Goal: Information Seeking & Learning: Learn about a topic

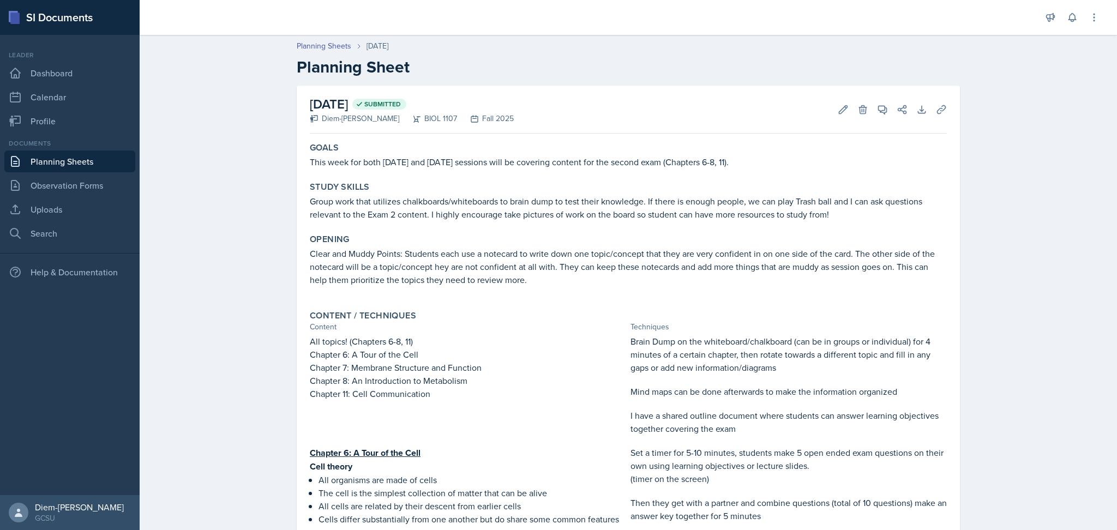
click at [75, 163] on link "Planning Sheets" at bounding box center [69, 162] width 131 height 22
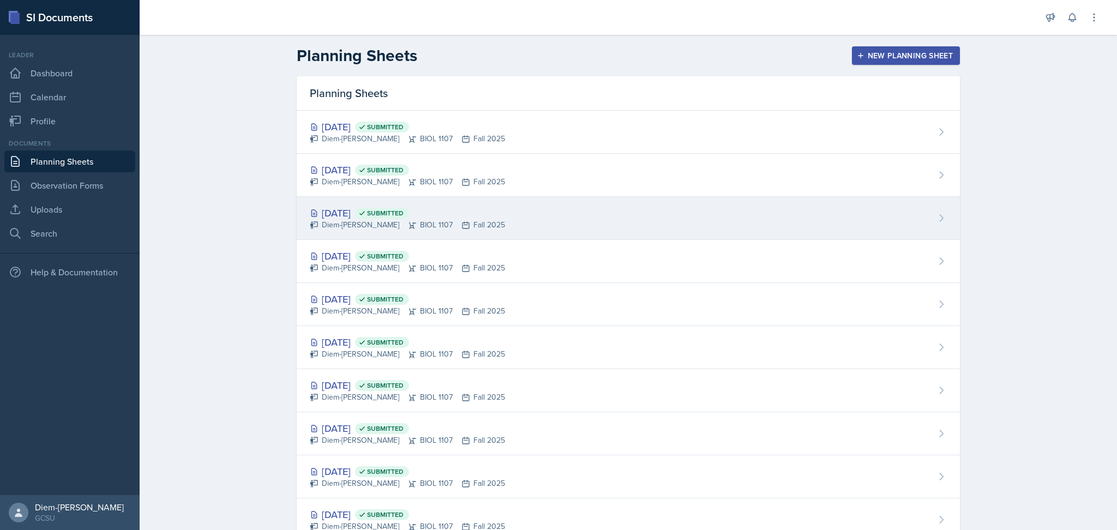
click at [404, 220] on div "Diem-[PERSON_NAME] BIOL 1107 Fall 2025" at bounding box center [407, 224] width 195 height 11
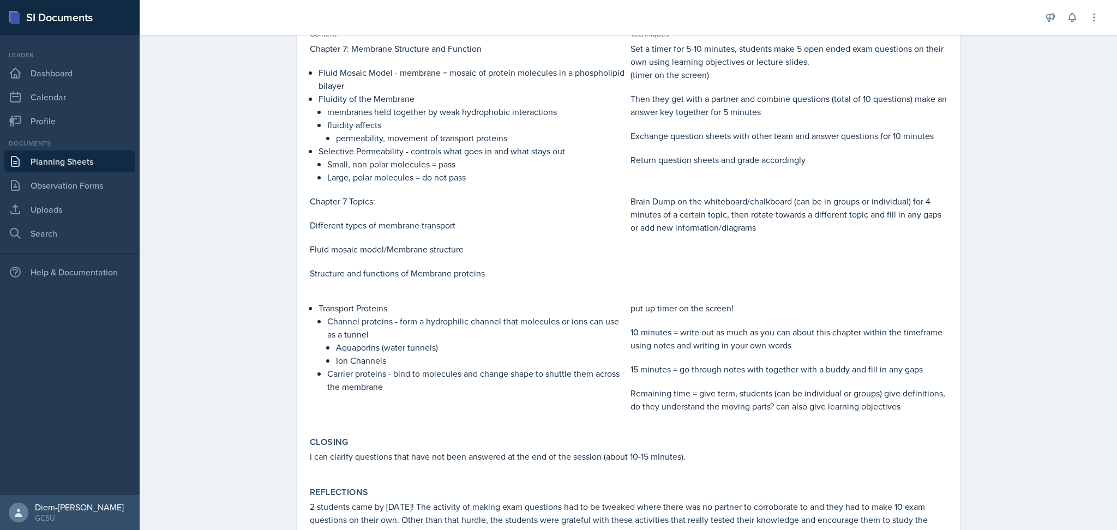
scroll to position [818, 0]
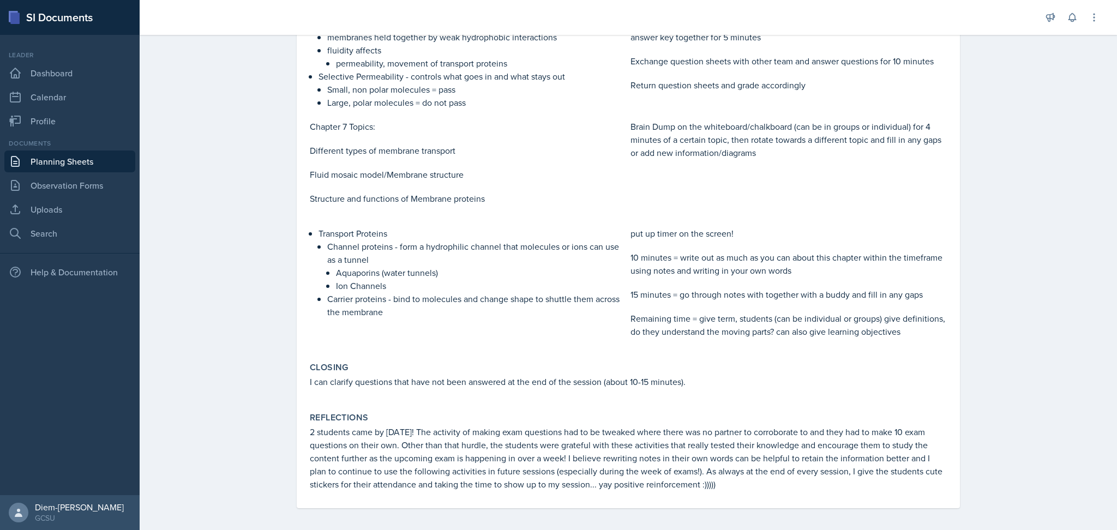
click at [669, 290] on p "15 minutes = go through notes with together with a buddy and fill in any gaps" at bounding box center [789, 294] width 316 height 13
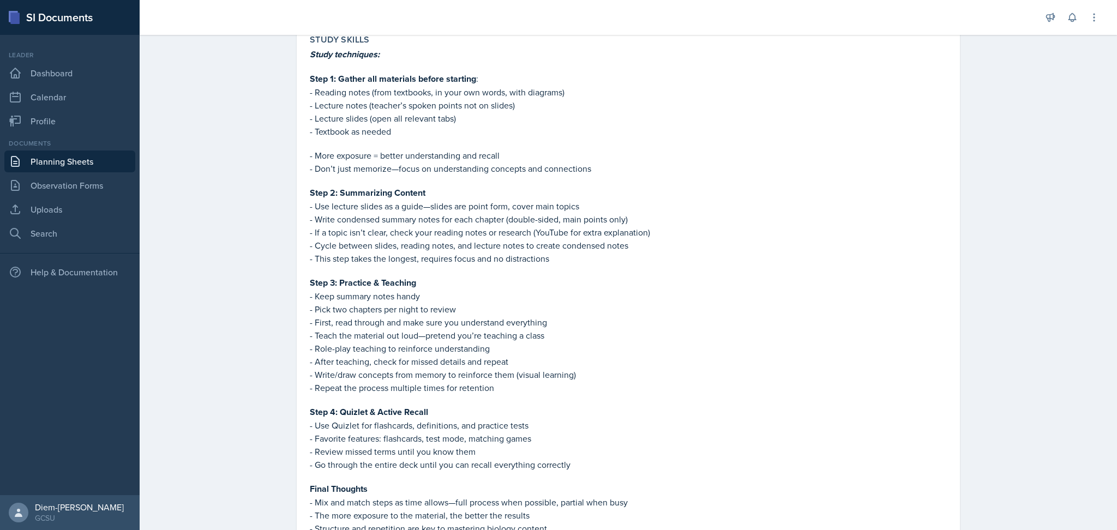
scroll to position [0, 0]
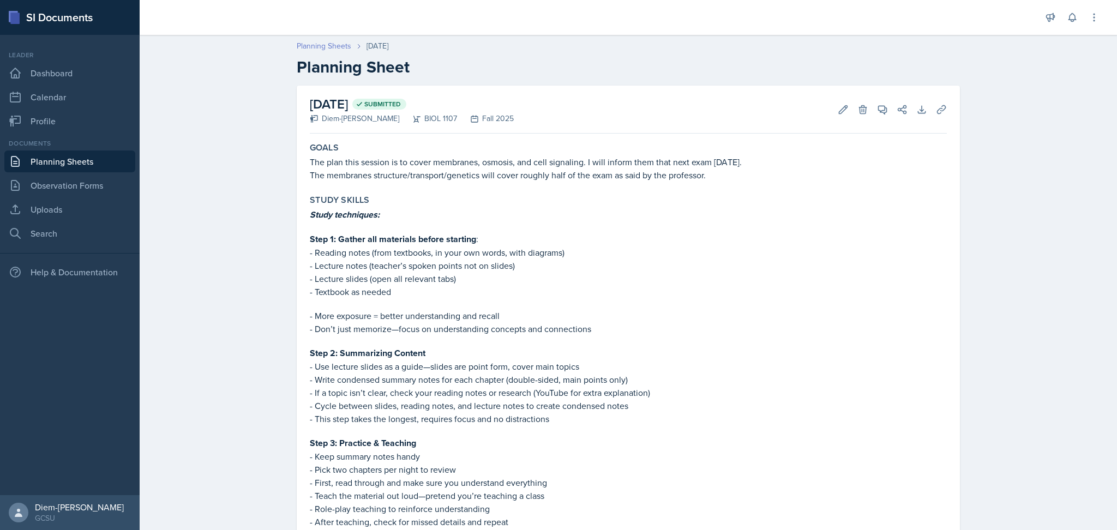
click at [312, 47] on link "Planning Sheets" at bounding box center [324, 45] width 55 height 11
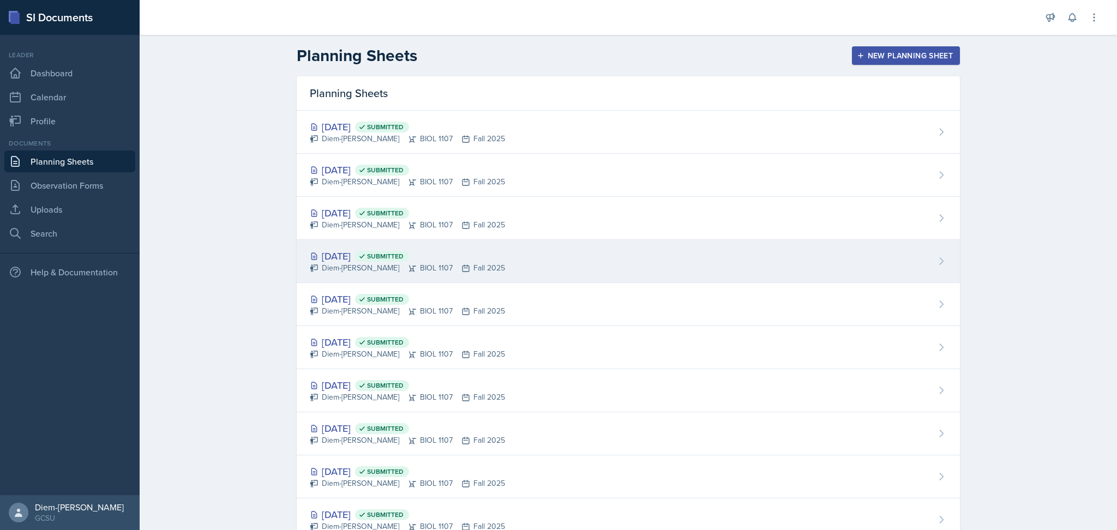
click at [502, 259] on div "[DATE] Submitted Diem-[PERSON_NAME] BIOL 1107 Fall 2025" at bounding box center [628, 261] width 663 height 43
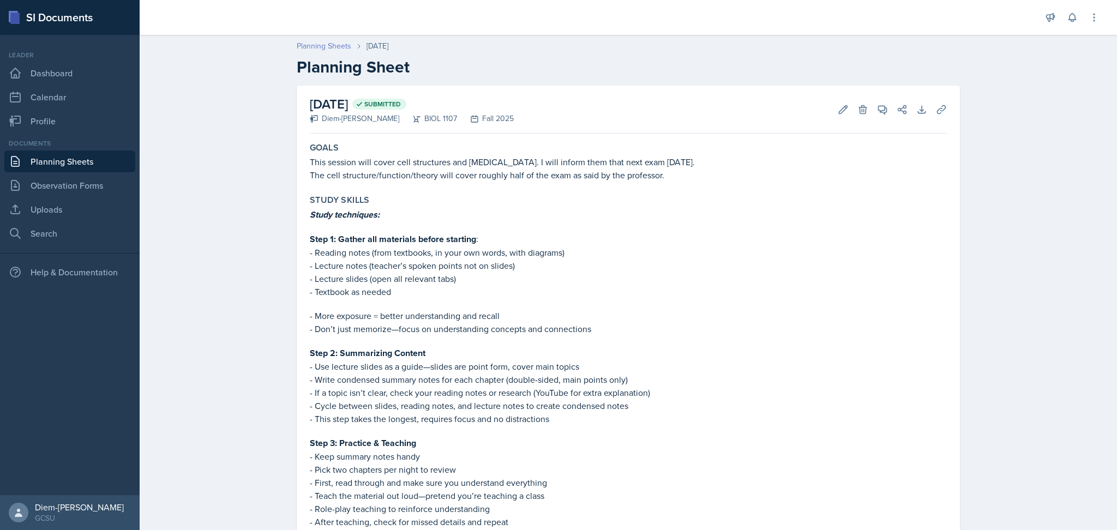
click at [322, 48] on link "Planning Sheets" at bounding box center [324, 45] width 55 height 11
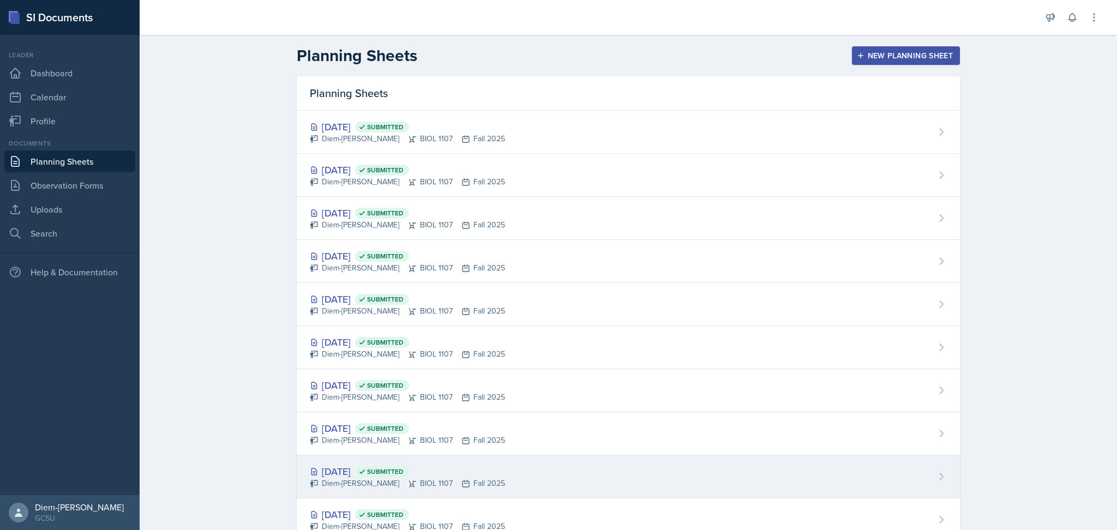
scroll to position [80, 0]
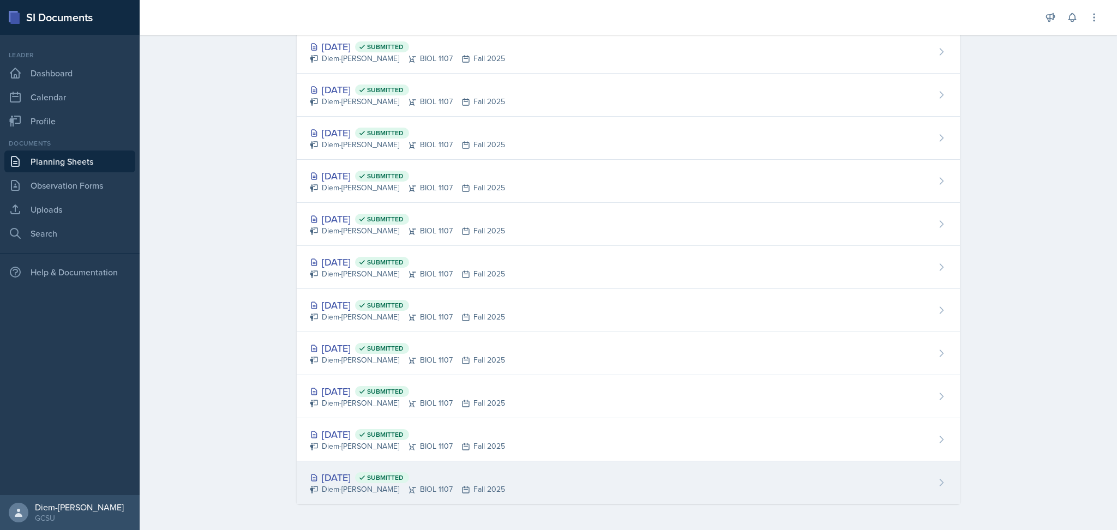
click at [454, 485] on div "Diem-[PERSON_NAME] BIOL 1107 Fall 2025" at bounding box center [407, 489] width 195 height 11
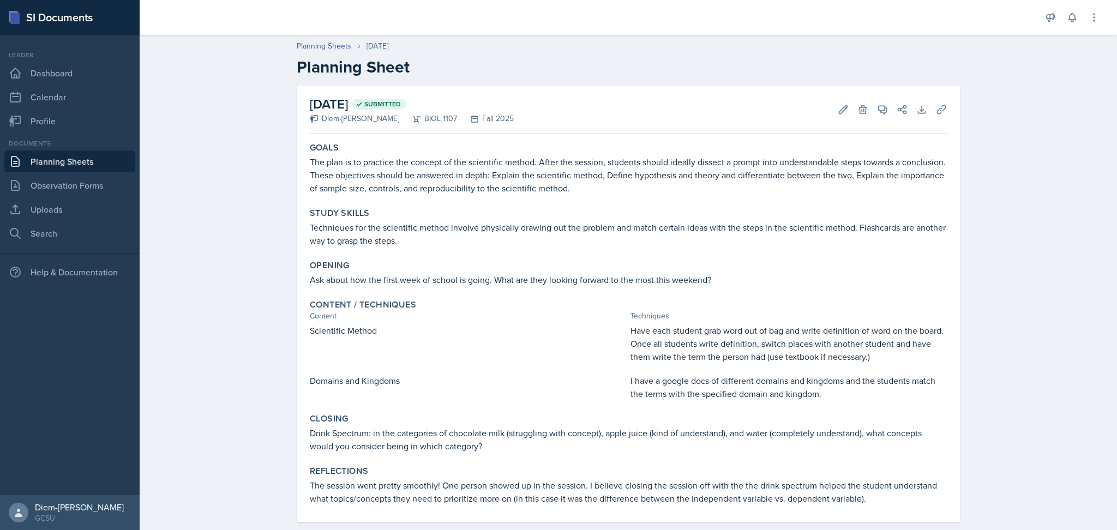
scroll to position [18, 0]
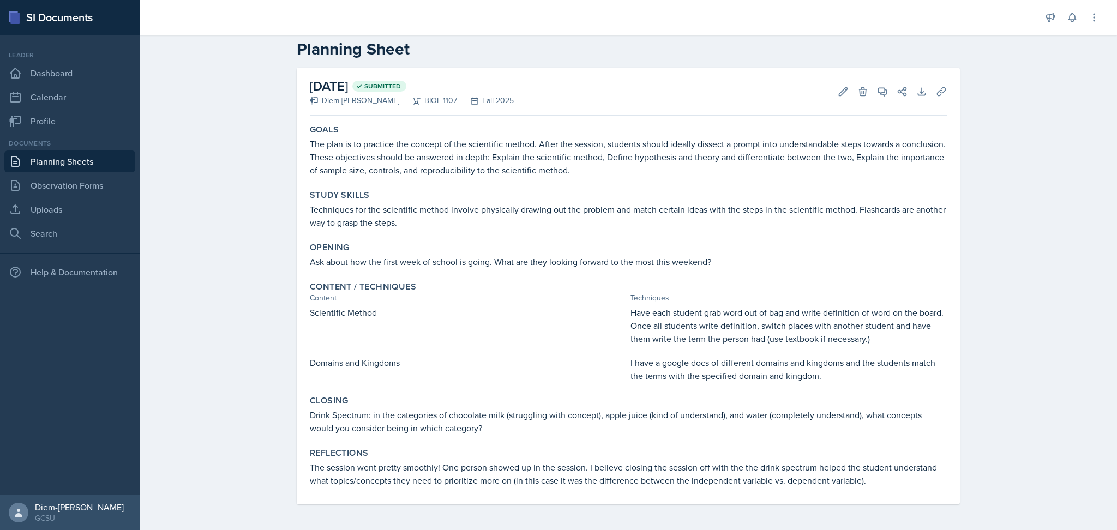
click at [75, 161] on link "Planning Sheets" at bounding box center [69, 162] width 131 height 22
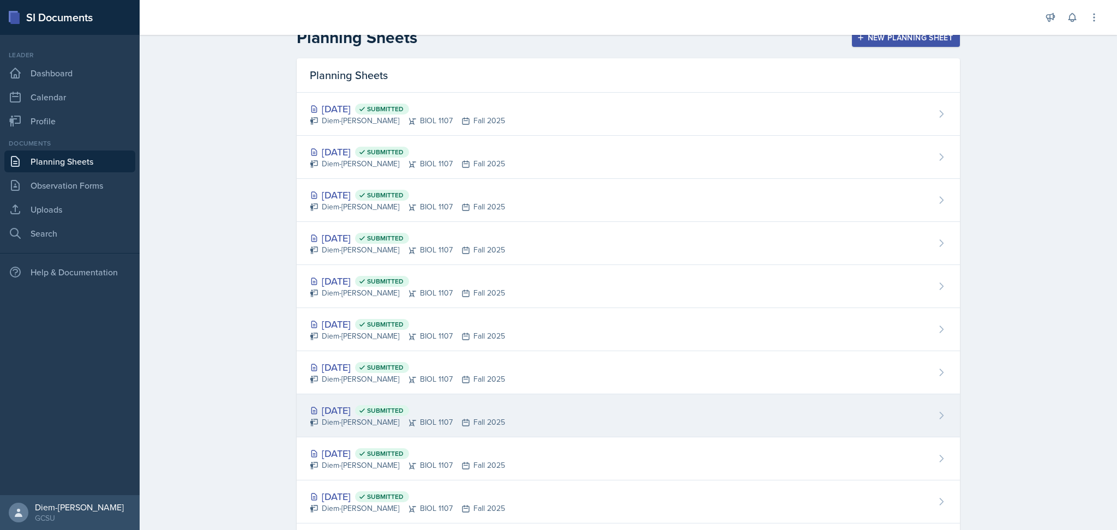
scroll to position [80, 0]
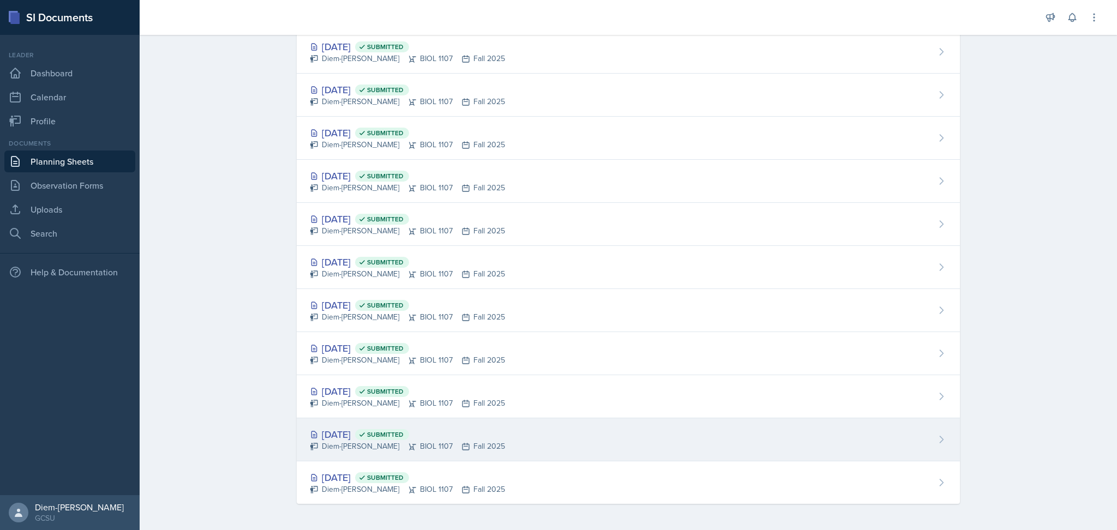
click at [404, 433] on span "Submitted" at bounding box center [385, 434] width 37 height 9
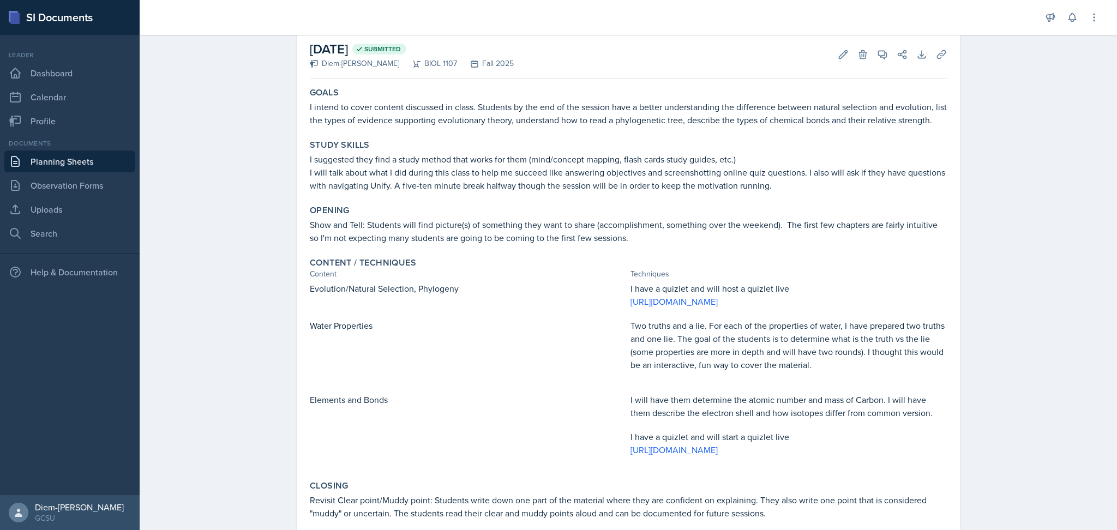
scroll to position [179, 0]
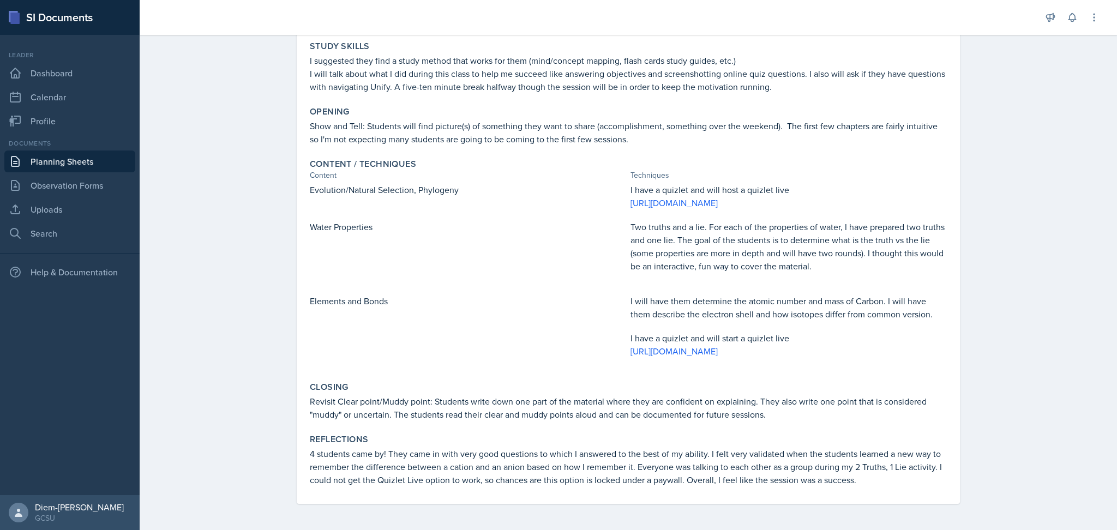
click at [88, 156] on link "Planning Sheets" at bounding box center [69, 162] width 131 height 22
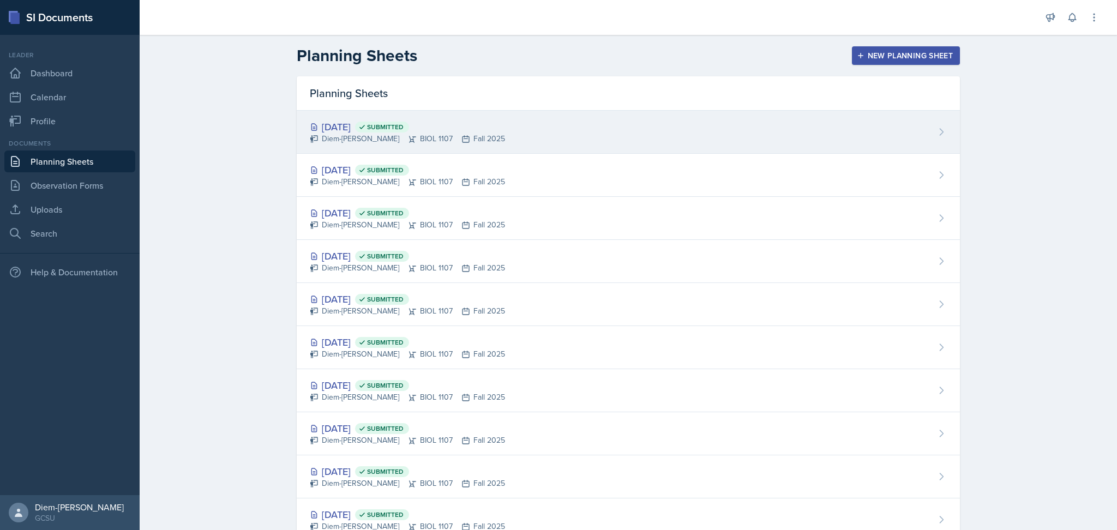
click at [482, 117] on div "[DATE] Submitted Diem-[PERSON_NAME] BIOL 1107 Fall 2025" at bounding box center [628, 132] width 663 height 43
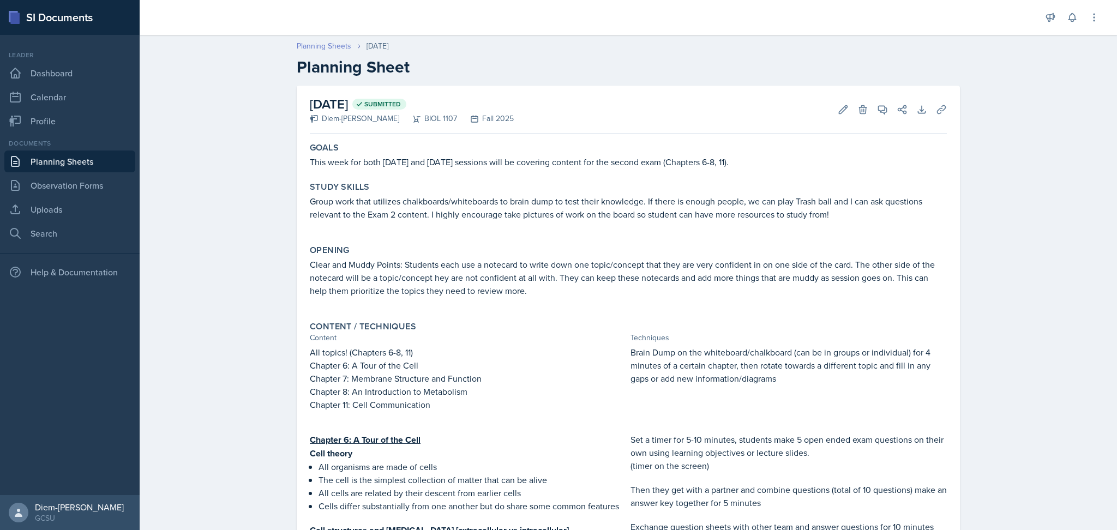
click at [319, 42] on link "Planning Sheets" at bounding box center [324, 45] width 55 height 11
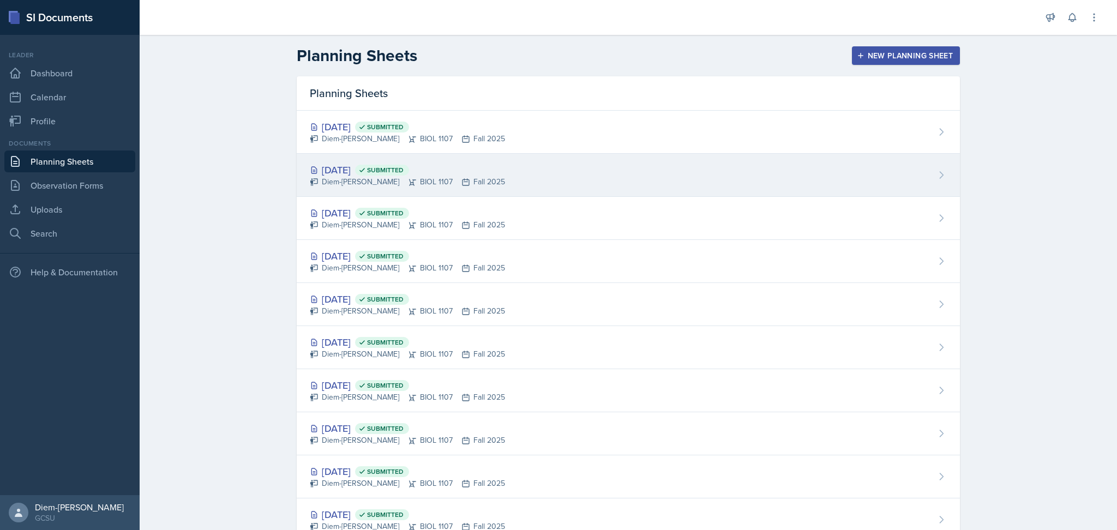
click at [363, 168] on div "[DATE] Submitted" at bounding box center [407, 170] width 195 height 15
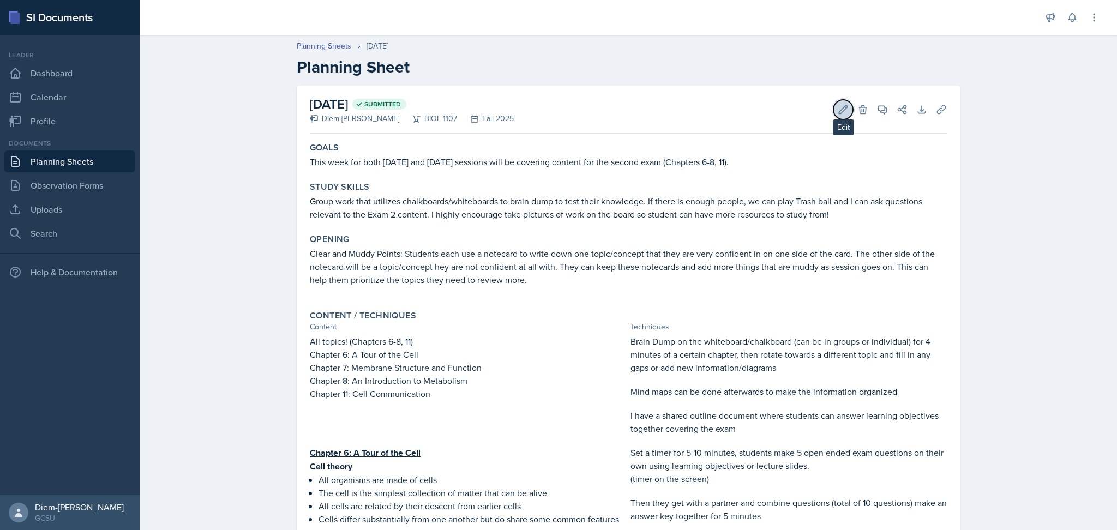
click at [838, 109] on icon at bounding box center [843, 109] width 11 height 11
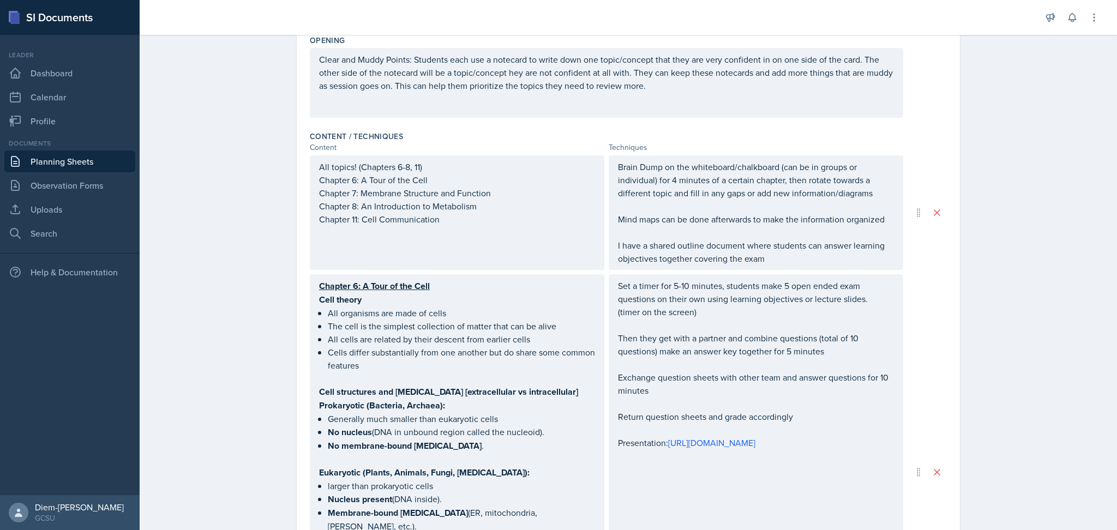
scroll to position [263, 0]
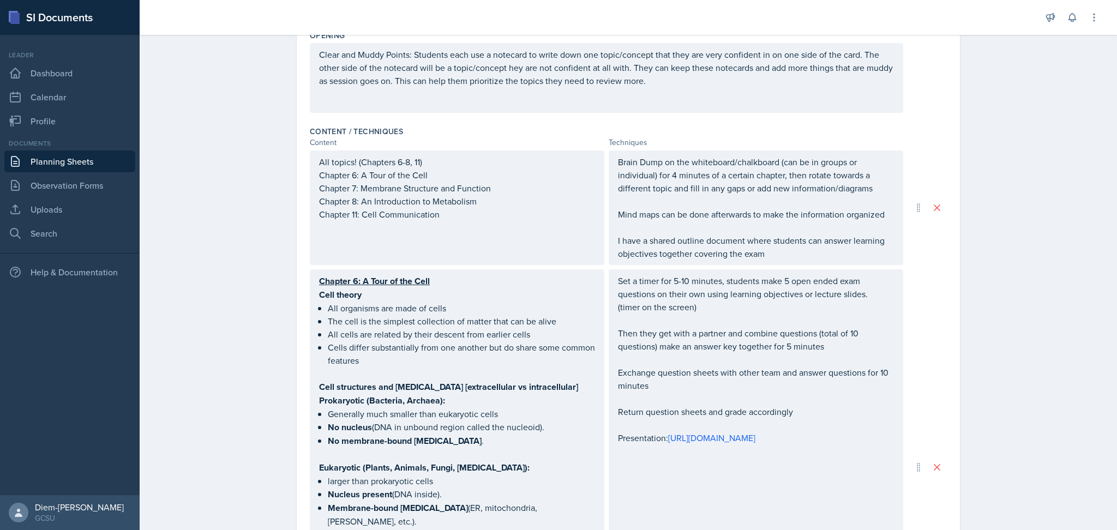
click at [763, 257] on p "I have a shared outline document where students can answer learning objectives …" at bounding box center [756, 247] width 276 height 26
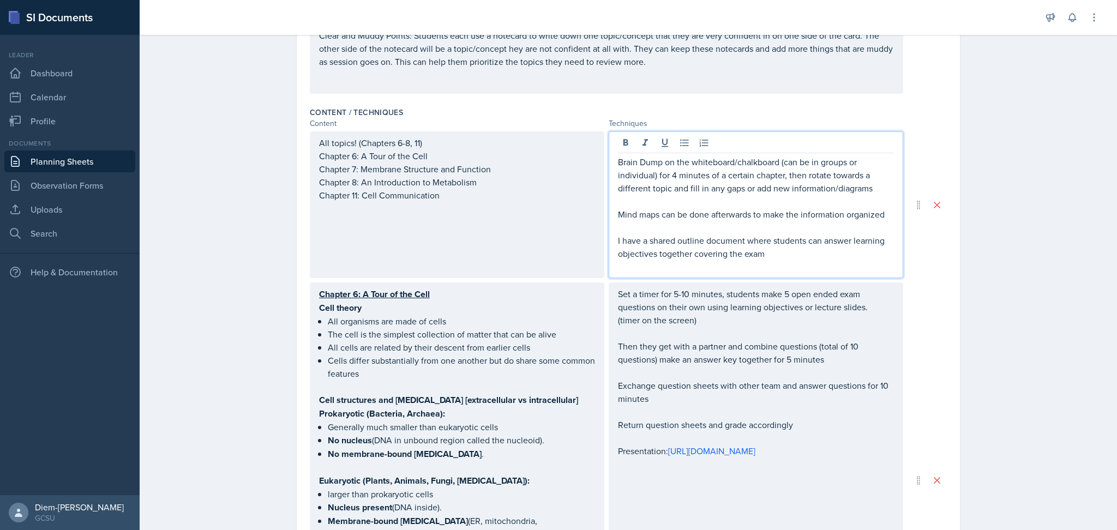
paste div
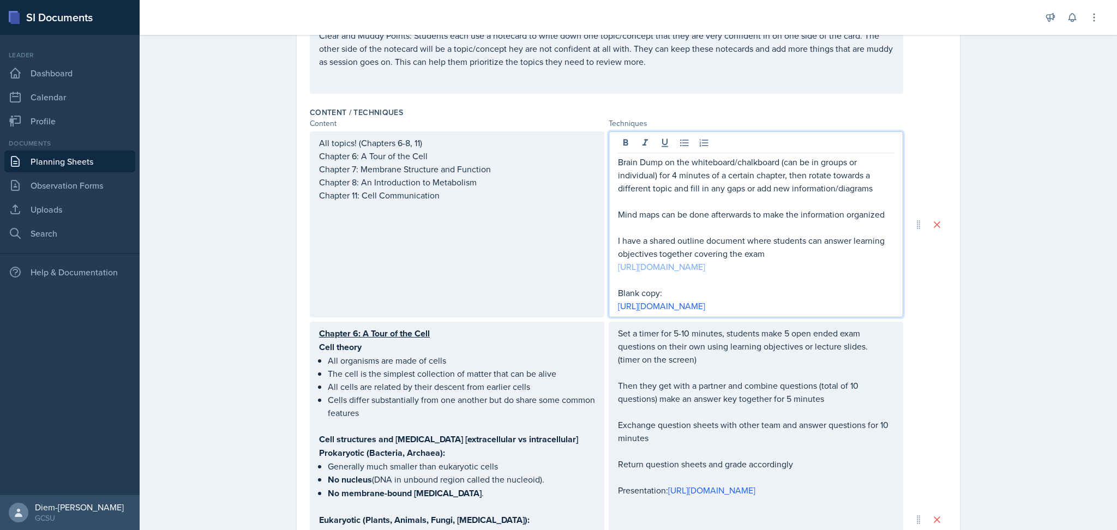
click at [698, 273] on link "[URL][DOMAIN_NAME]" at bounding box center [661, 267] width 87 height 12
click at [782, 299] on p "Blank copy:" at bounding box center [756, 292] width 276 height 13
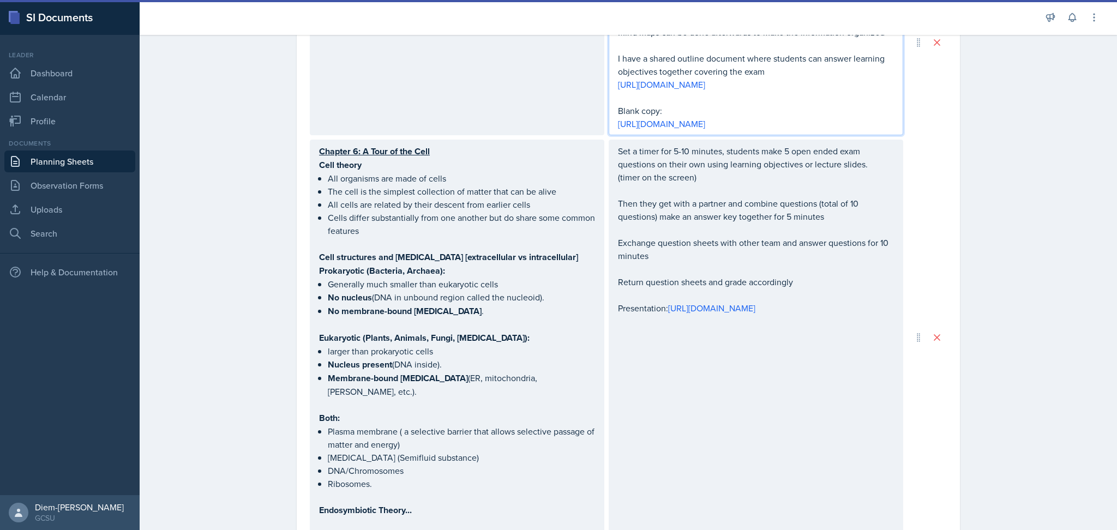
click at [782, 289] on p "Return question sheets and grade accordingly" at bounding box center [756, 281] width 276 height 13
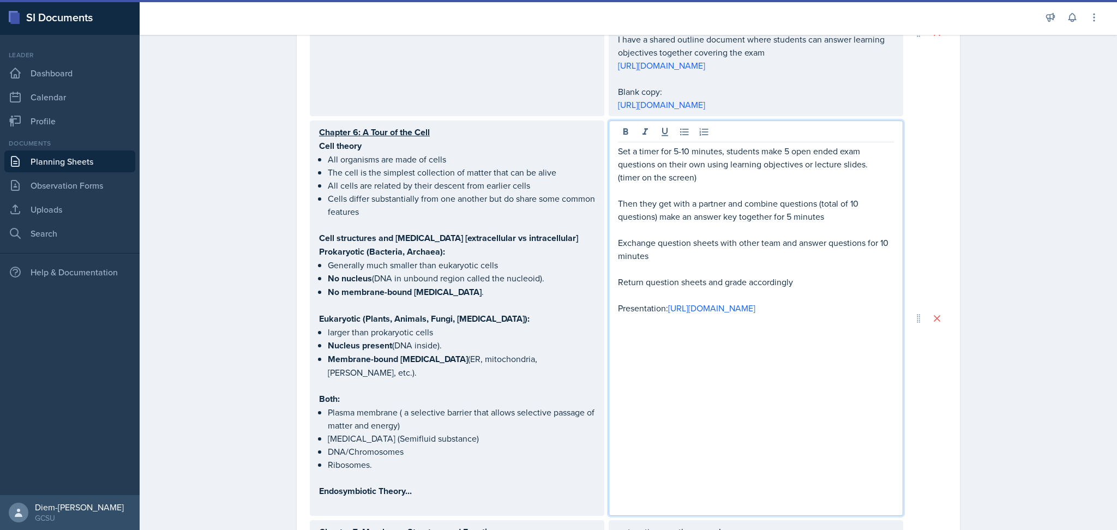
scroll to position [465, 0]
click at [818, 289] on p "Return question sheets and grade accordingly" at bounding box center [756, 281] width 276 height 13
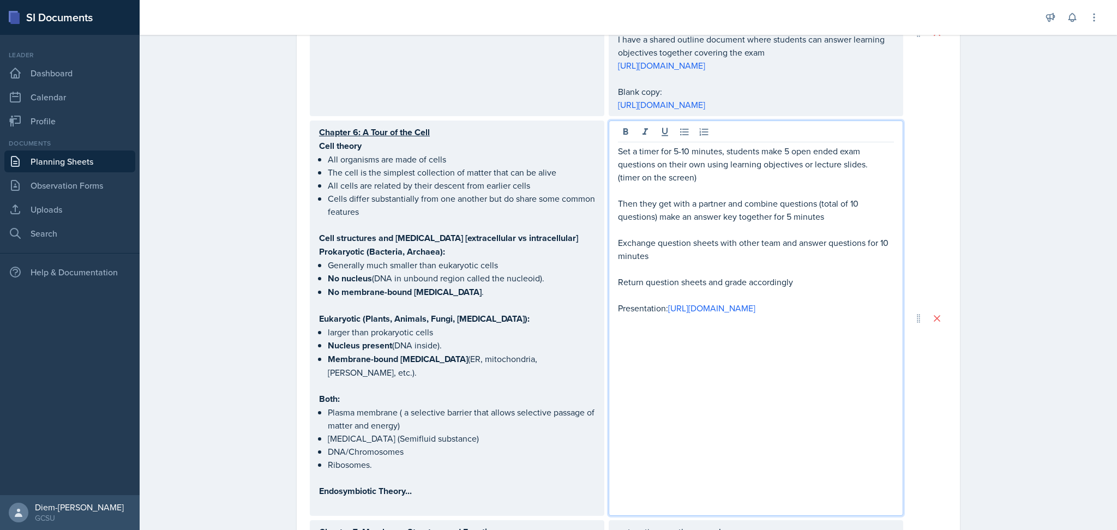
click at [741, 223] on p "Then they get with a partner and combine questions (total of 10 questions) make…" at bounding box center [756, 210] width 276 height 26
click at [782, 289] on p "Return question sheets and grade accordingly" at bounding box center [756, 281] width 276 height 13
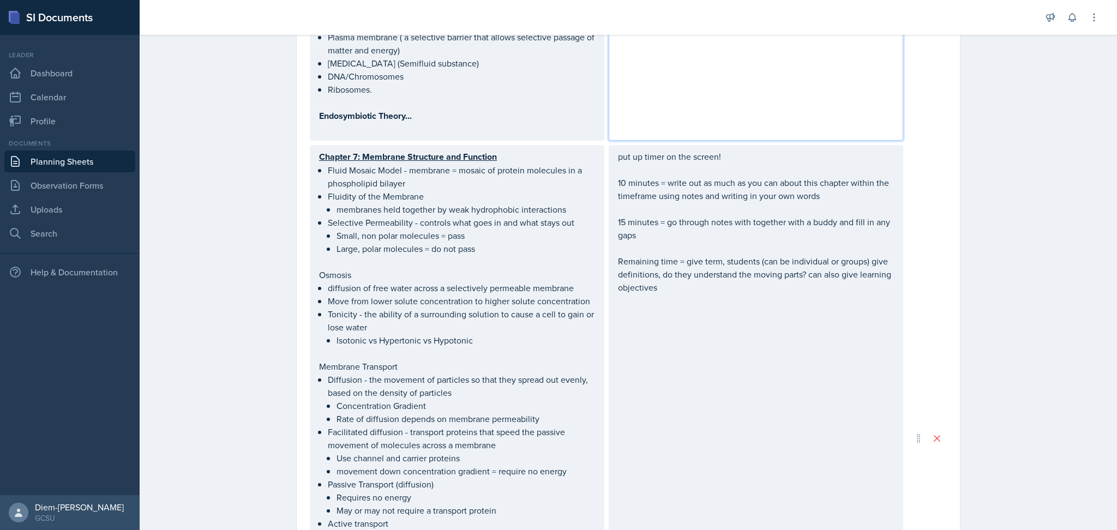
click at [749, 307] on p at bounding box center [756, 300] width 276 height 13
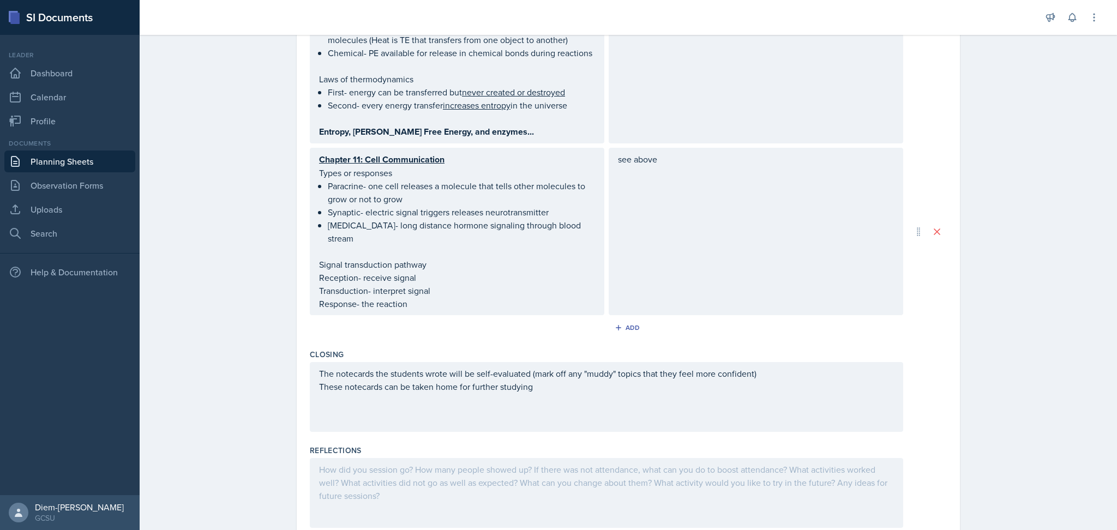
scroll to position [1725, 0]
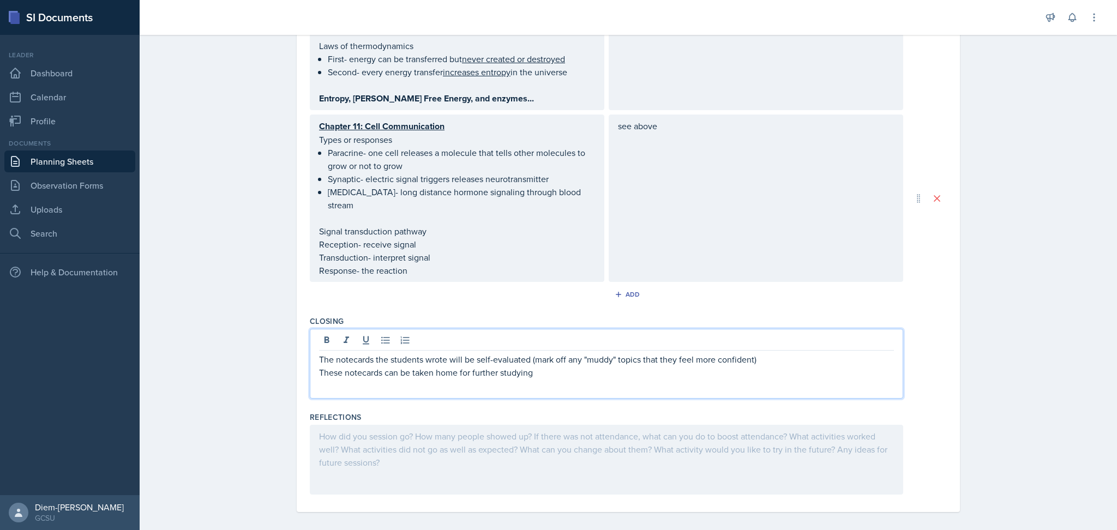
click at [633, 353] on div "The notecards the students wrote will be self-evaluated (mark off any "muddy" t…" at bounding box center [606, 372] width 575 height 39
click at [587, 366] on p "These notecards can be taken home for further studying" at bounding box center [606, 372] width 575 height 13
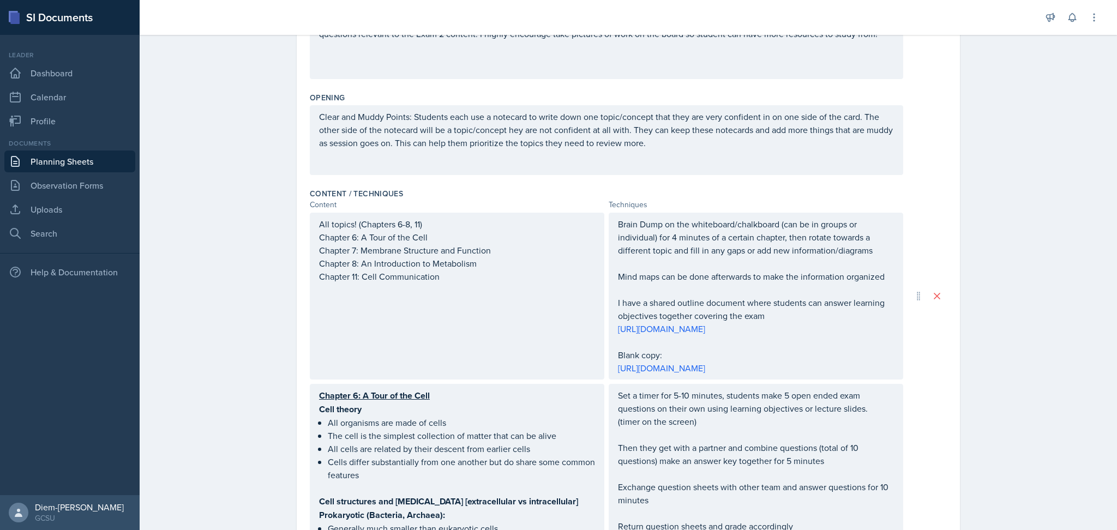
scroll to position [0, 0]
